Goal: Task Accomplishment & Management: Complete application form

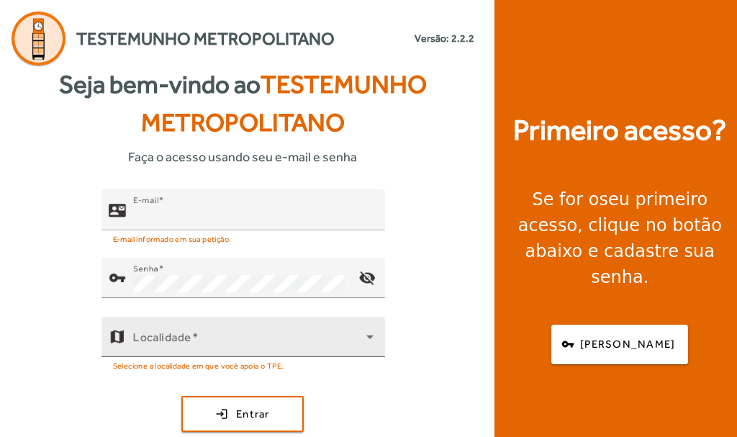
type input "**********"
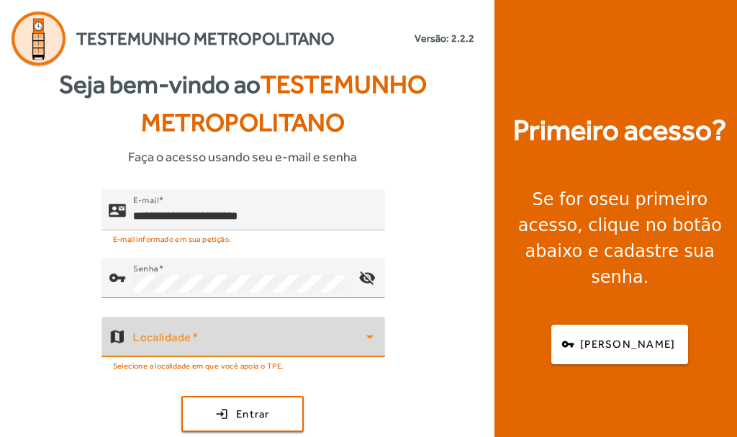
click at [365, 335] on icon at bounding box center [368, 337] width 7 height 4
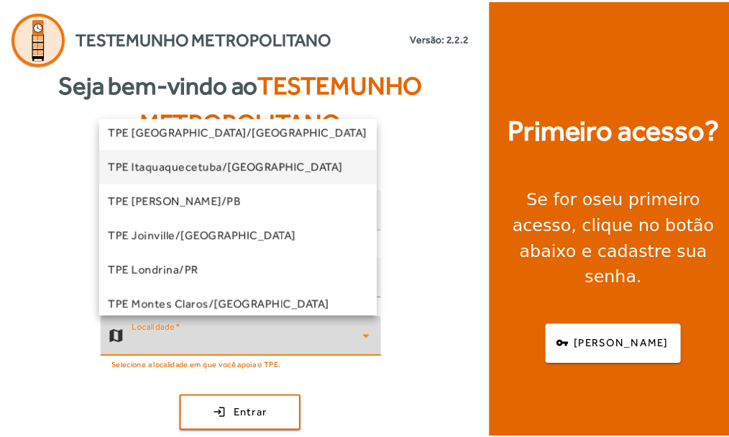
scroll to position [144, 0]
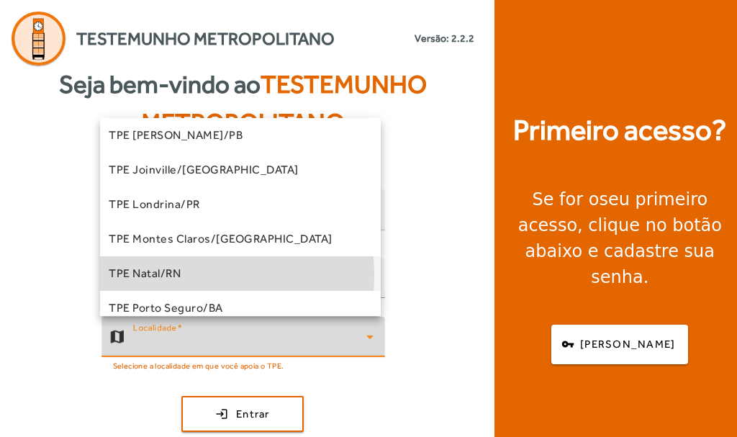
click at [156, 275] on span "TPE Natal/RN" at bounding box center [145, 273] width 72 height 17
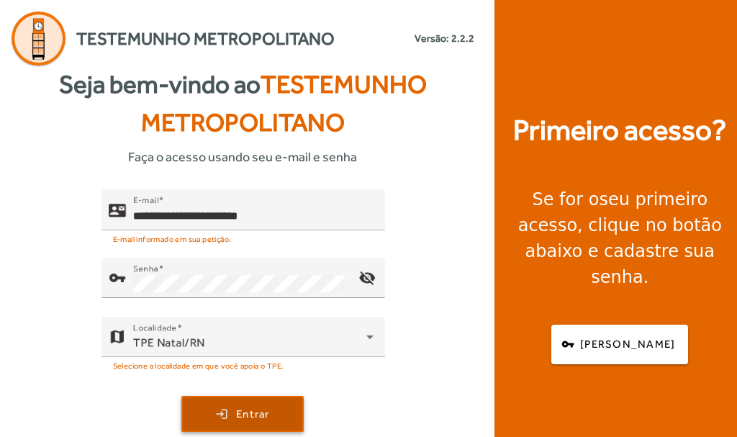
click at [256, 419] on span "Entrar" at bounding box center [253, 414] width 34 height 17
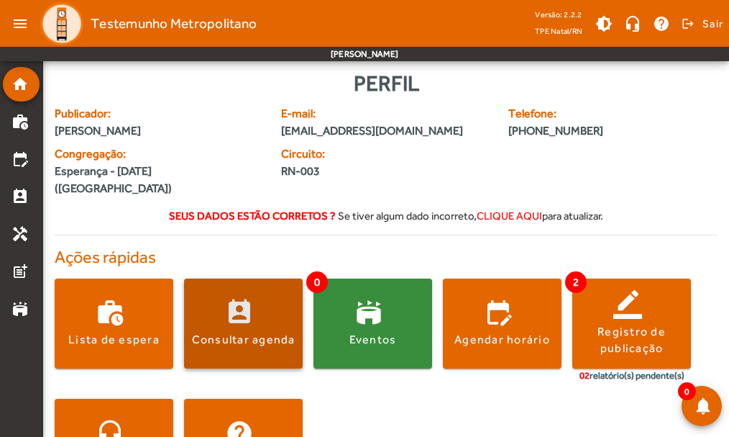
click at [263, 332] on div "Consultar agenda" at bounding box center [244, 340] width 104 height 16
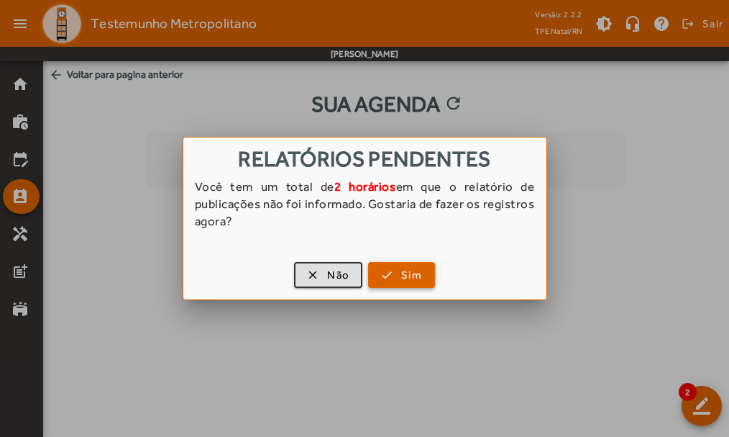
click at [405, 276] on span "Sim" at bounding box center [411, 275] width 21 height 17
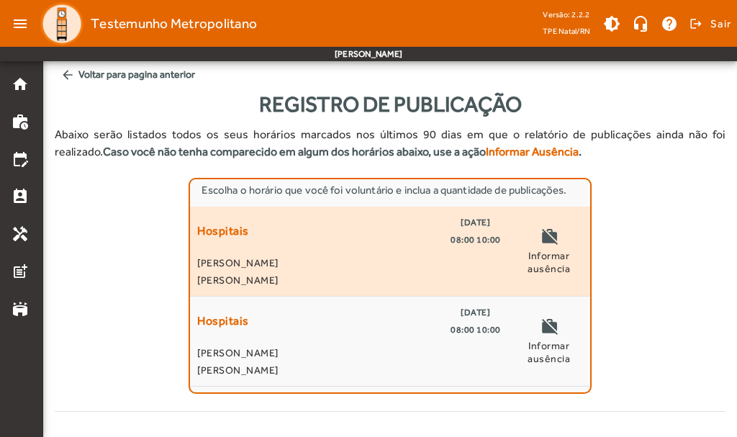
click at [542, 256] on span "Informar ausência" at bounding box center [549, 262] width 68 height 26
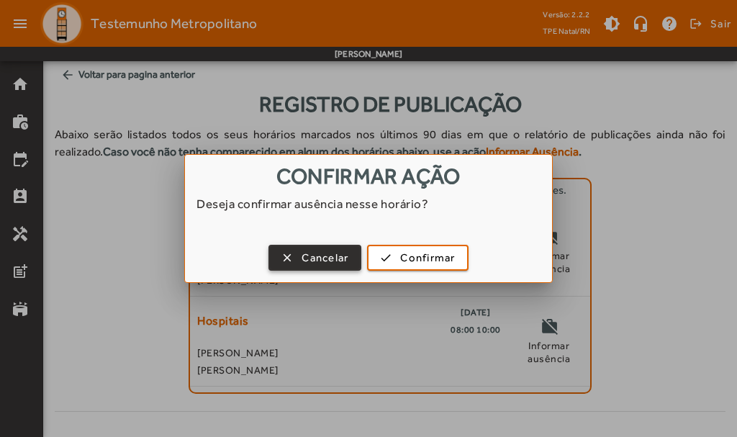
click at [319, 263] on span "Cancelar" at bounding box center [324, 258] width 47 height 17
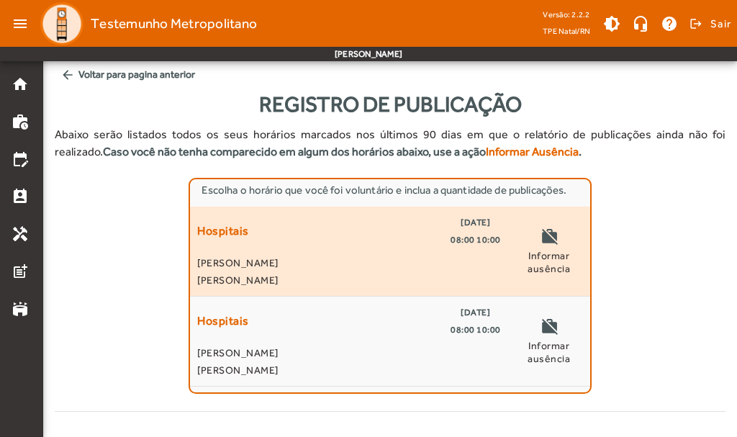
click at [552, 247] on mat-icon "work_off" at bounding box center [548, 238] width 17 height 22
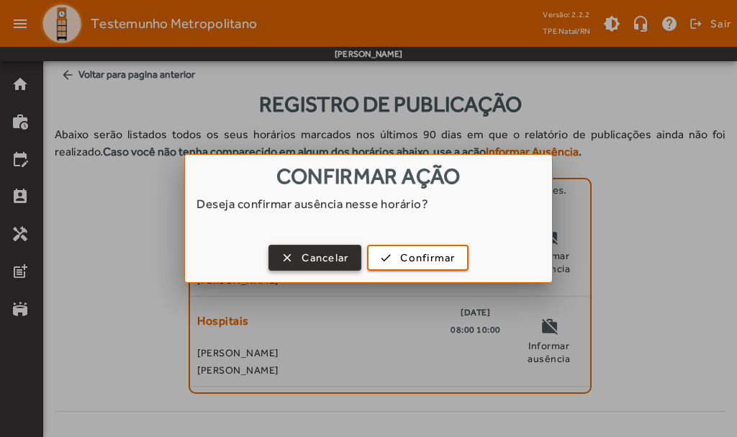
click at [335, 258] on span "Cancelar" at bounding box center [324, 258] width 47 height 17
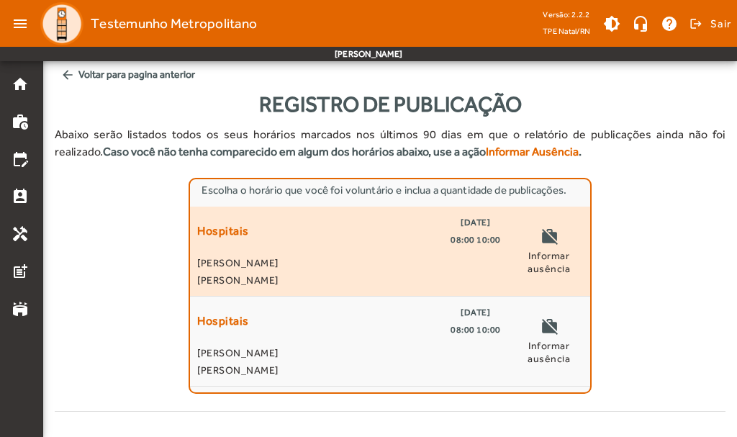
click at [466, 225] on span "22/09/2025" at bounding box center [474, 222] width 29 height 17
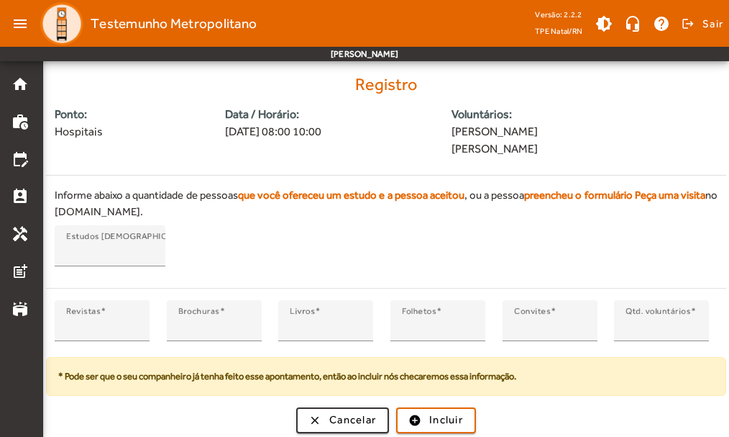
scroll to position [355, 0]
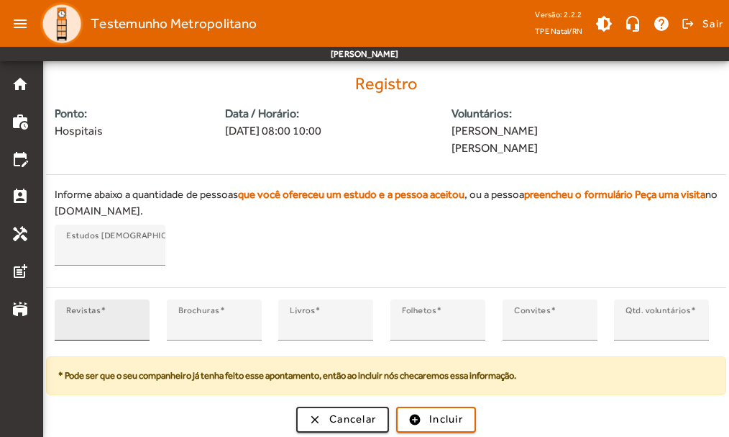
type input "*"
click at [132, 321] on input "*" at bounding box center [102, 325] width 72 height 17
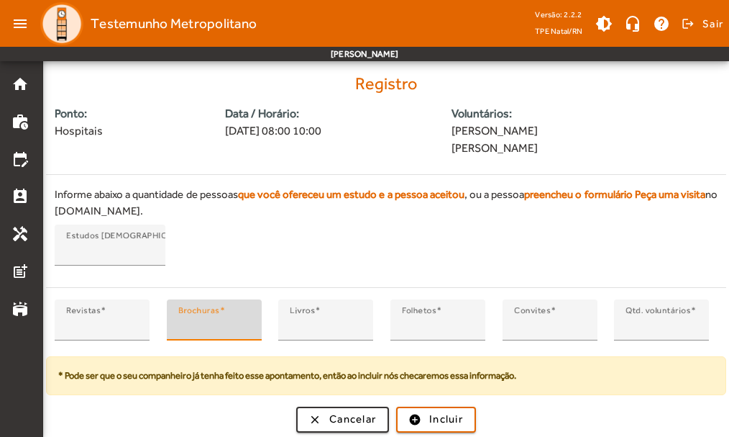
click at [243, 321] on input "*" at bounding box center [214, 325] width 72 height 17
type input "*"
click at [243, 321] on input "*" at bounding box center [214, 325] width 72 height 17
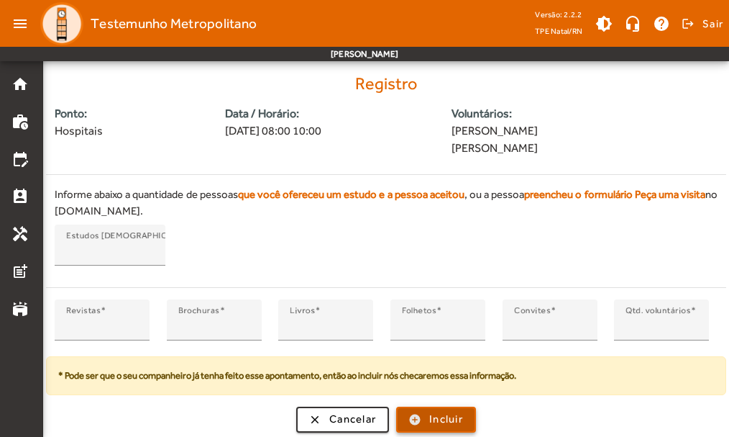
click at [450, 419] on span "Incluir" at bounding box center [446, 419] width 34 height 17
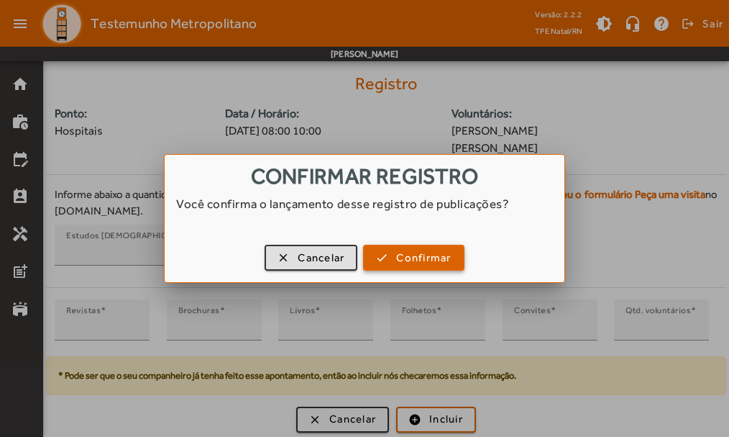
click at [434, 255] on span "Confirmar" at bounding box center [423, 258] width 55 height 17
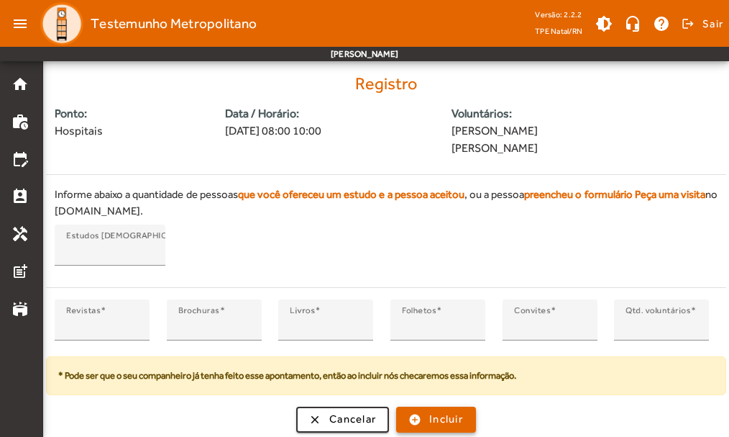
scroll to position [355, 0]
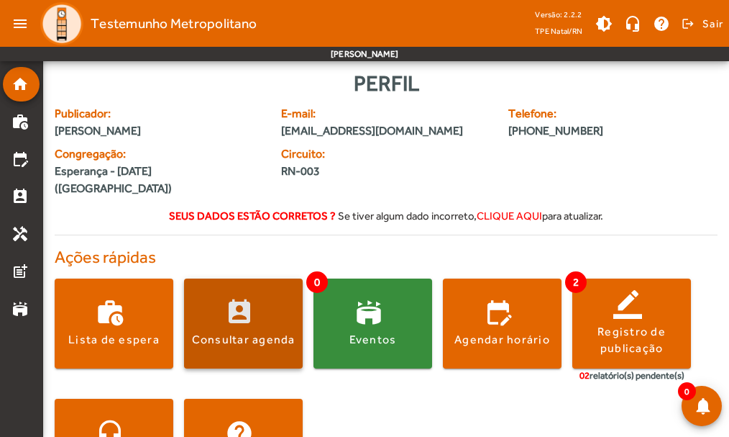
click at [249, 332] on div "Consultar agenda" at bounding box center [244, 340] width 104 height 16
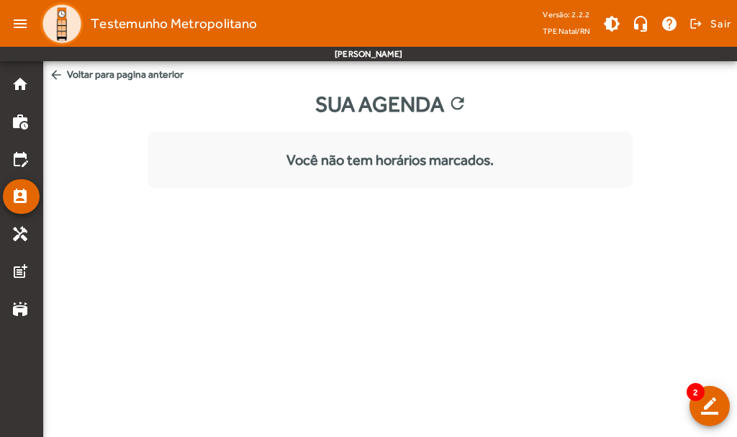
click at [56, 72] on mat-icon "arrow_back" at bounding box center [56, 75] width 14 height 14
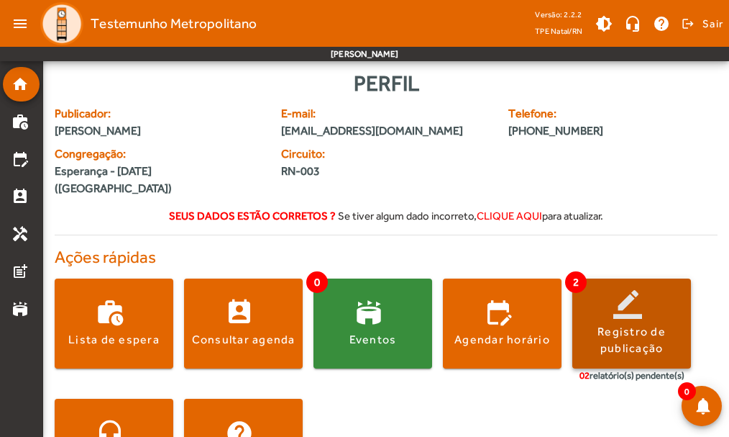
click at [639, 324] on div "Registro de publicação" at bounding box center [632, 340] width 119 height 32
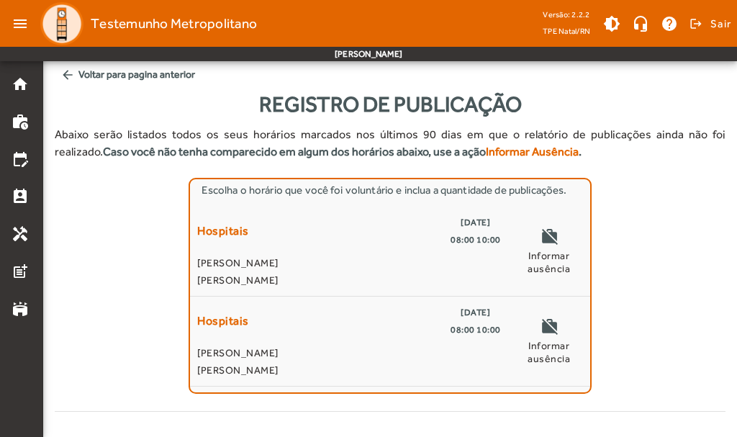
drag, startPoint x: 465, startPoint y: 329, endPoint x: 687, endPoint y: 242, distance: 238.3
click at [687, 242] on div "Escolha o horário que você foi voluntário e inclua a quantidade de publicações.…" at bounding box center [390, 286] width 670 height 216
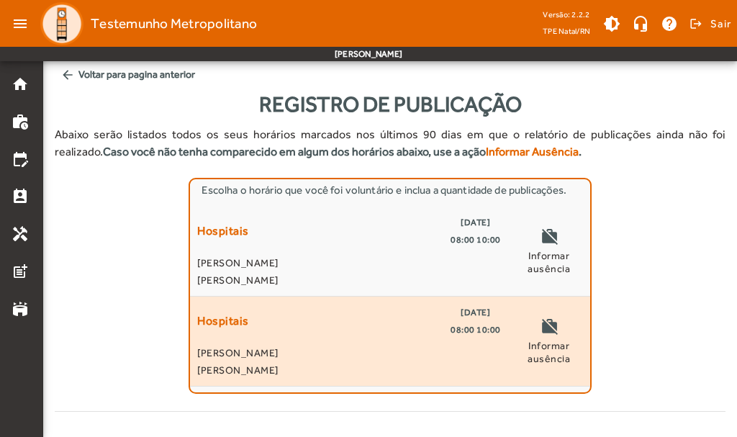
click at [546, 345] on span "Informar ausência" at bounding box center [549, 352] width 68 height 26
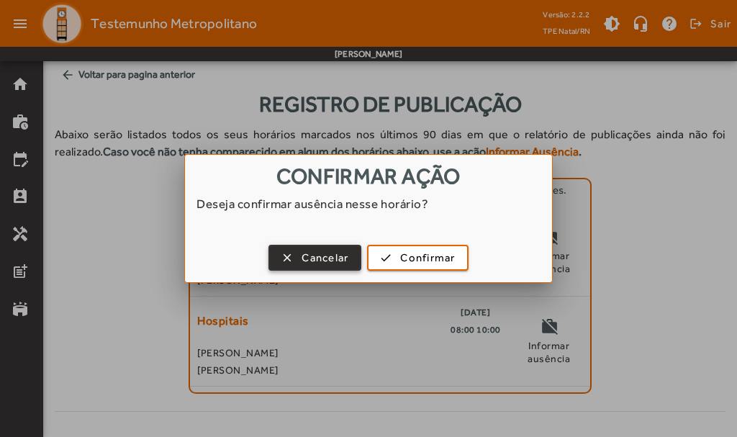
click at [328, 254] on span "Cancelar" at bounding box center [324, 258] width 47 height 17
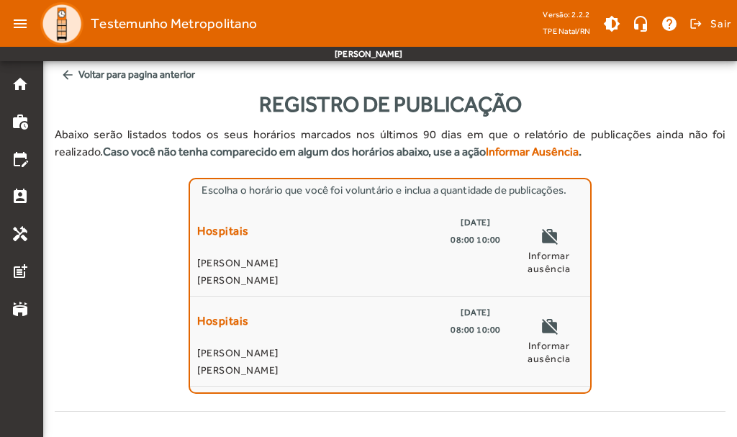
drag, startPoint x: 272, startPoint y: 353, endPoint x: 685, endPoint y: 282, distance: 419.0
click at [686, 284] on div "Escolha o horário que você foi voluntário e inclua a quantidade de publicações.…" at bounding box center [390, 286] width 670 height 216
drag, startPoint x: 550, startPoint y: 333, endPoint x: 658, endPoint y: 288, distance: 116.4
click at [658, 288] on div "Escolha o horário que você foi voluntário e inclua a quantidade de publicações.…" at bounding box center [390, 286] width 670 height 216
drag, startPoint x: 468, startPoint y: 317, endPoint x: 669, endPoint y: 283, distance: 203.4
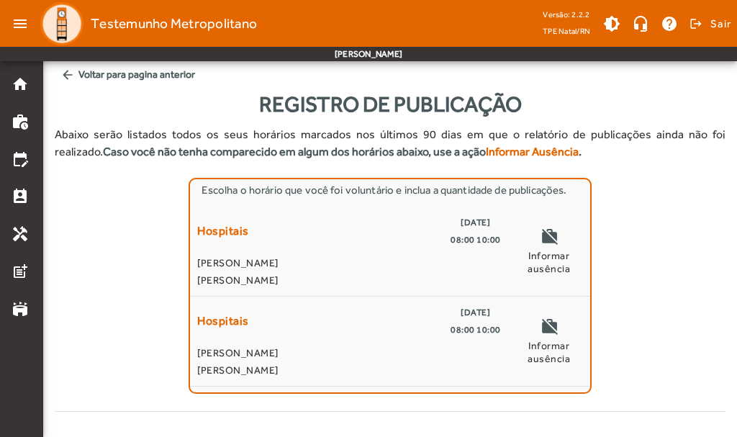
click at [669, 283] on div "Escolha o horário que você foi voluntário e inclua a quantidade de publicações.…" at bounding box center [390, 286] width 670 height 216
click at [71, 75] on mat-icon "arrow_back" at bounding box center [67, 75] width 14 height 14
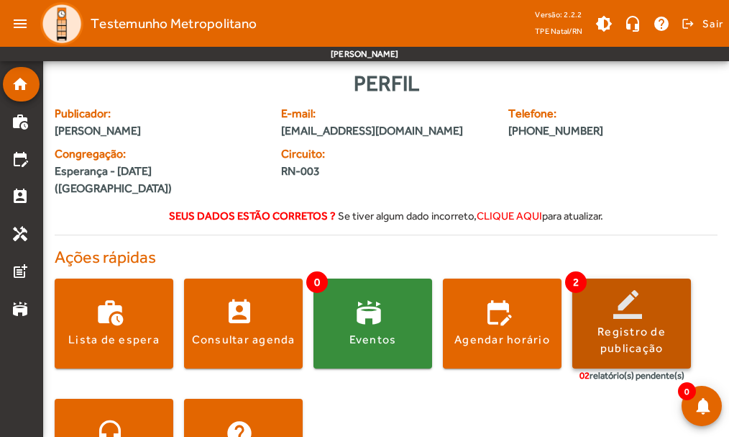
click at [611, 324] on div "Registro de publicação" at bounding box center [632, 340] width 119 height 32
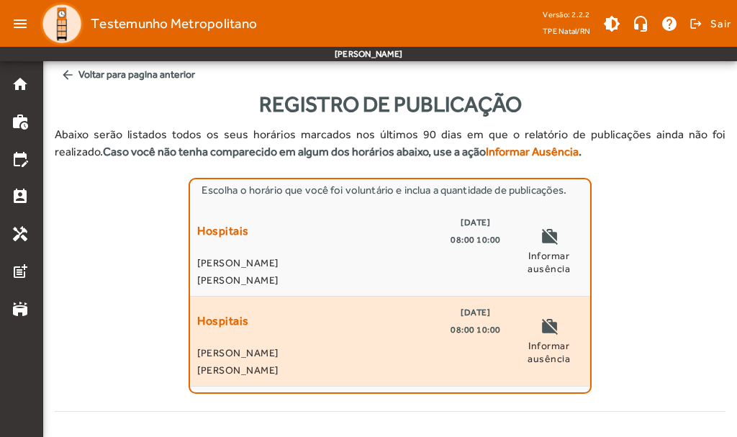
click at [551, 345] on span "Informar ausência" at bounding box center [549, 352] width 68 height 26
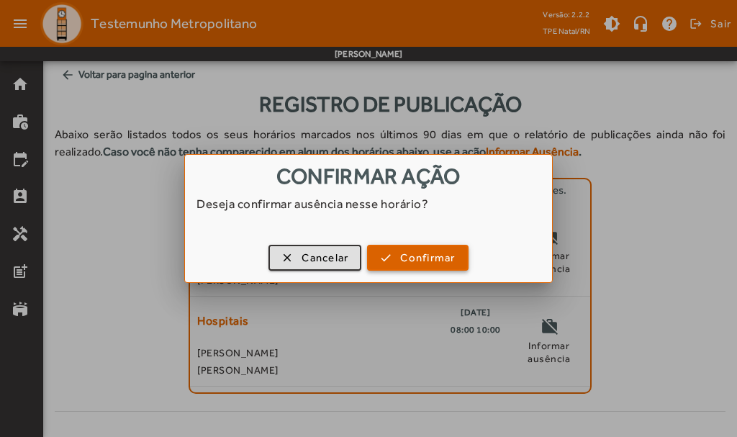
click at [396, 257] on span "button" at bounding box center [417, 257] width 98 height 35
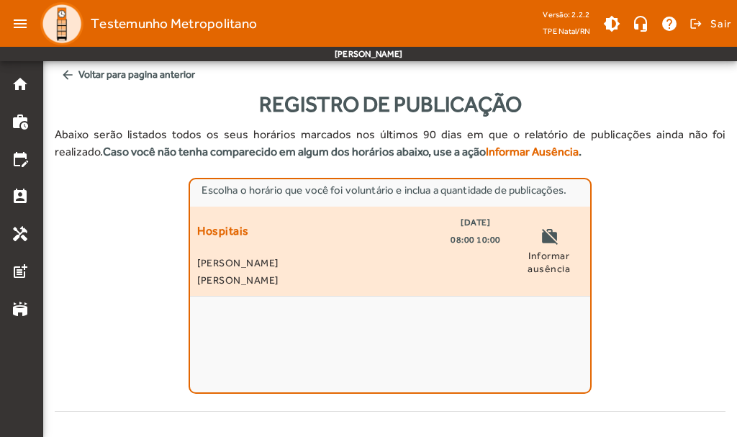
click at [542, 260] on span "Informar ausência" at bounding box center [549, 262] width 68 height 26
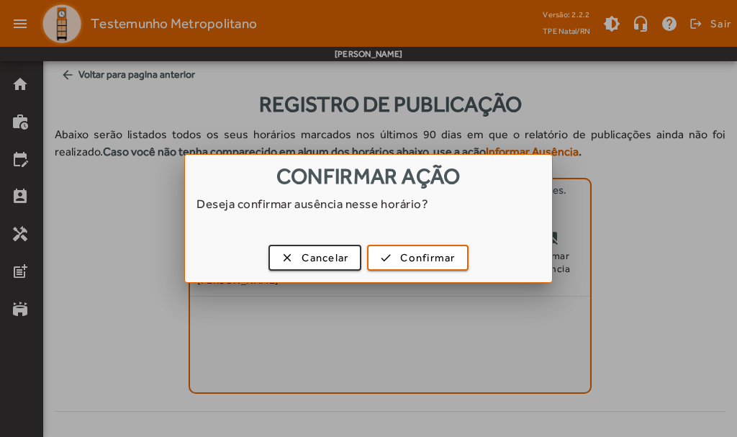
drag, startPoint x: 353, startPoint y: 201, endPoint x: 702, endPoint y: 219, distance: 349.4
click at [702, 219] on div at bounding box center [368, 218] width 737 height 437
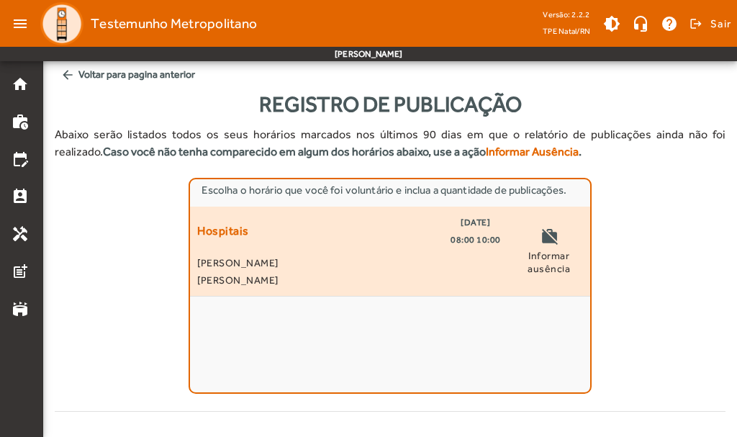
click at [550, 247] on mat-icon "work_off" at bounding box center [548, 238] width 17 height 22
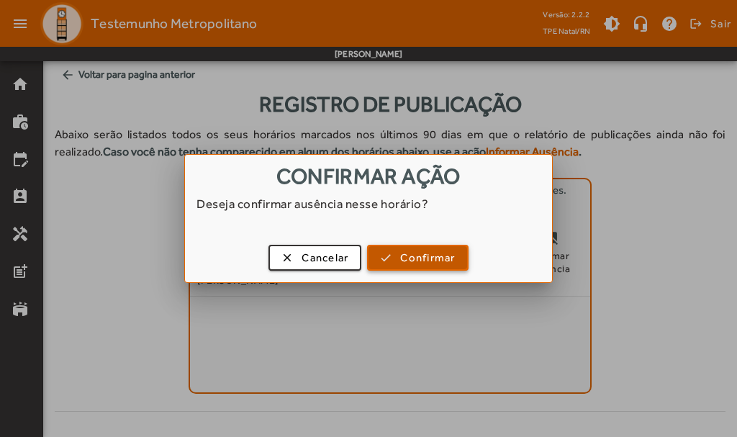
click at [422, 260] on span "Confirmar" at bounding box center [427, 258] width 55 height 17
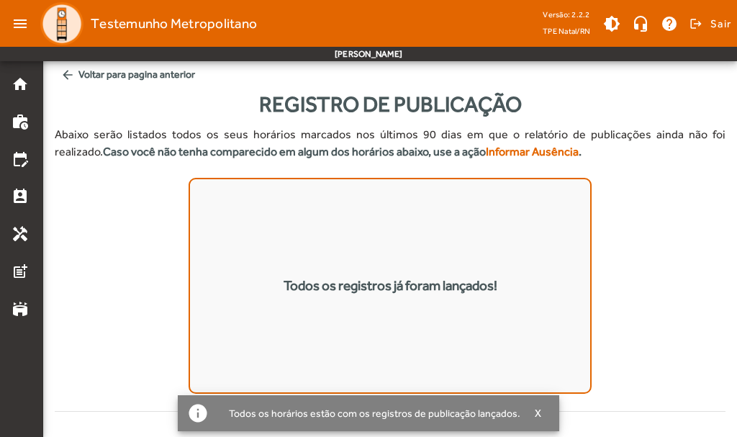
click at [640, 241] on div "Todos os registros já foram lançados!" at bounding box center [390, 286] width 670 height 216
